Goal: Find contact information: Find contact information

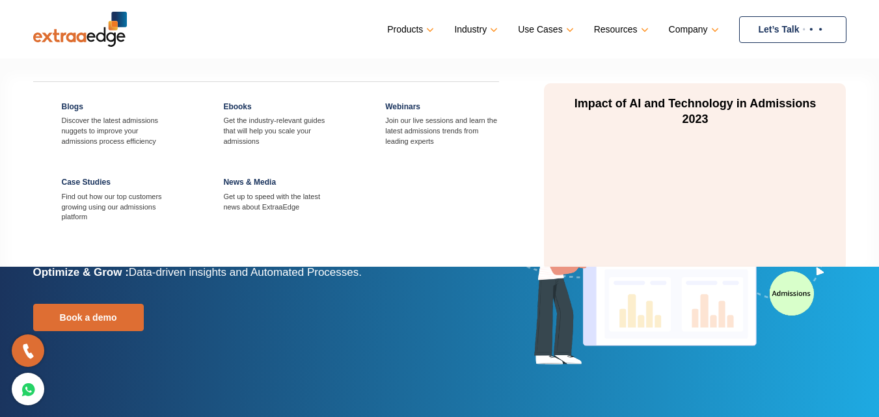
click at [627, 25] on link "Resources" at bounding box center [620, 29] width 52 height 19
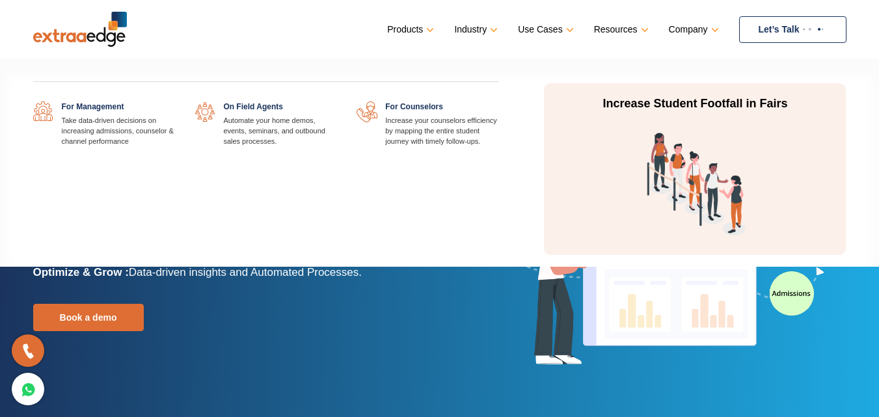
click at [547, 26] on link "Use Cases" at bounding box center [544, 29] width 53 height 19
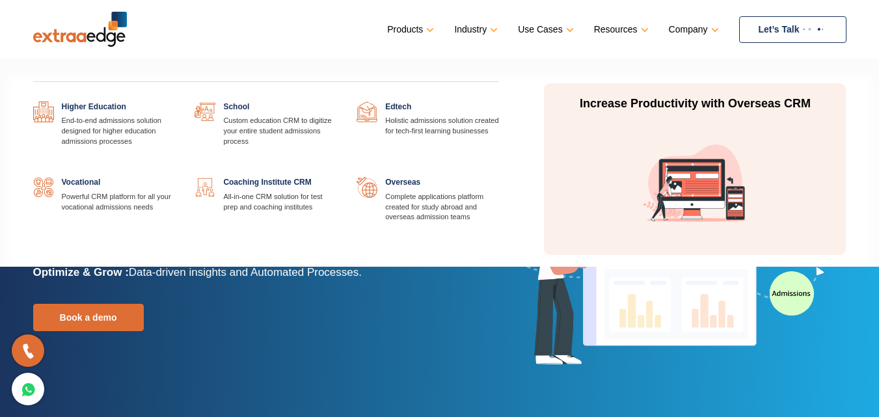
click at [472, 25] on link "Industry" at bounding box center [474, 29] width 41 height 19
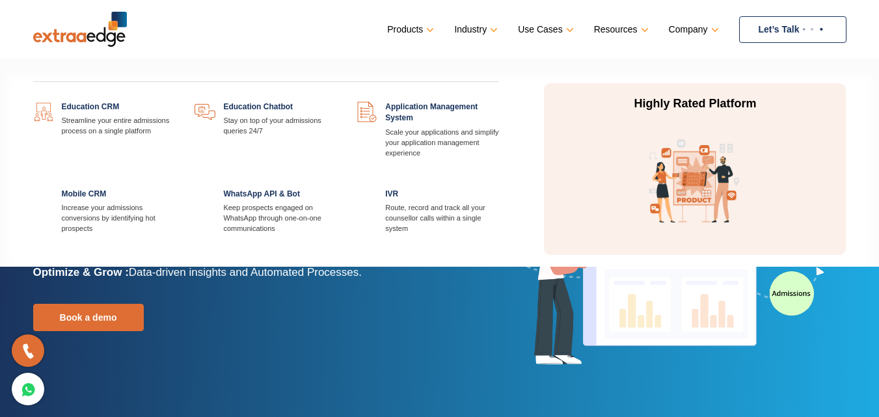
click at [411, 28] on link "Products" at bounding box center [409, 29] width 44 height 19
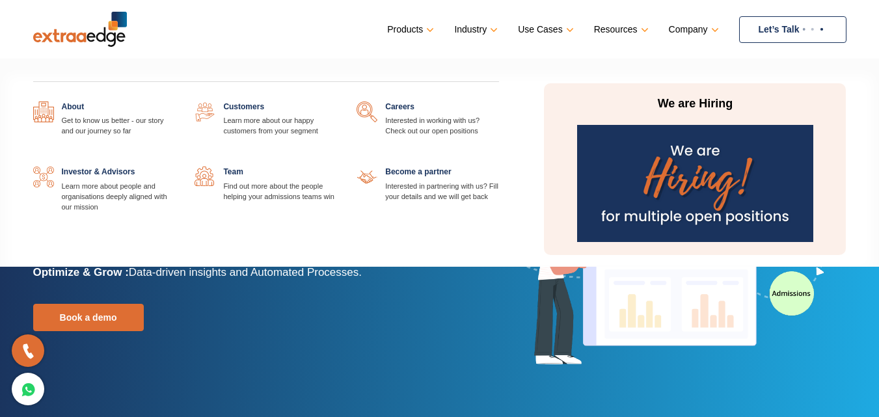
click at [683, 27] on link "Company" at bounding box center [693, 29] width 48 height 19
click at [713, 186] on img at bounding box center [695, 183] width 236 height 117
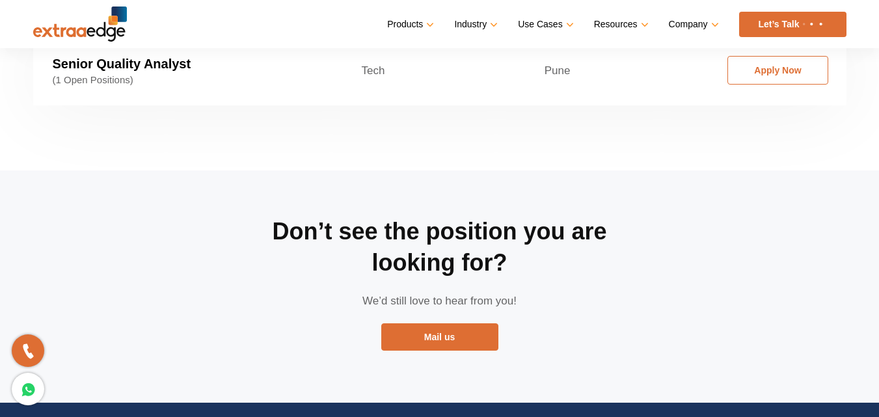
scroll to position [2715, 0]
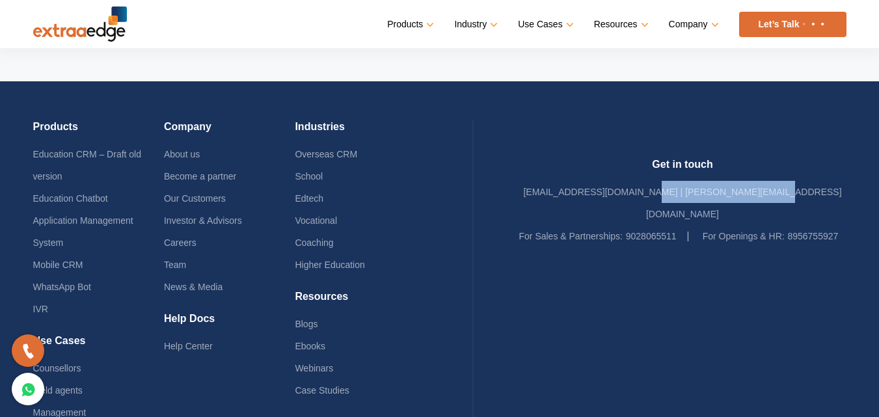
drag, startPoint x: 837, startPoint y: 116, endPoint x: 700, endPoint y: 129, distance: 137.3
click at [700, 158] on div "Get in touch [EMAIL_ADDRESS][DOMAIN_NAME] | [PERSON_NAME][EMAIL_ADDRESS][DOMAIN…" at bounding box center [682, 202] width 327 height 89
copy link "[PERSON_NAME][EMAIL_ADDRESS][DOMAIN_NAME]"
